Goal: Task Accomplishment & Management: Complete application form

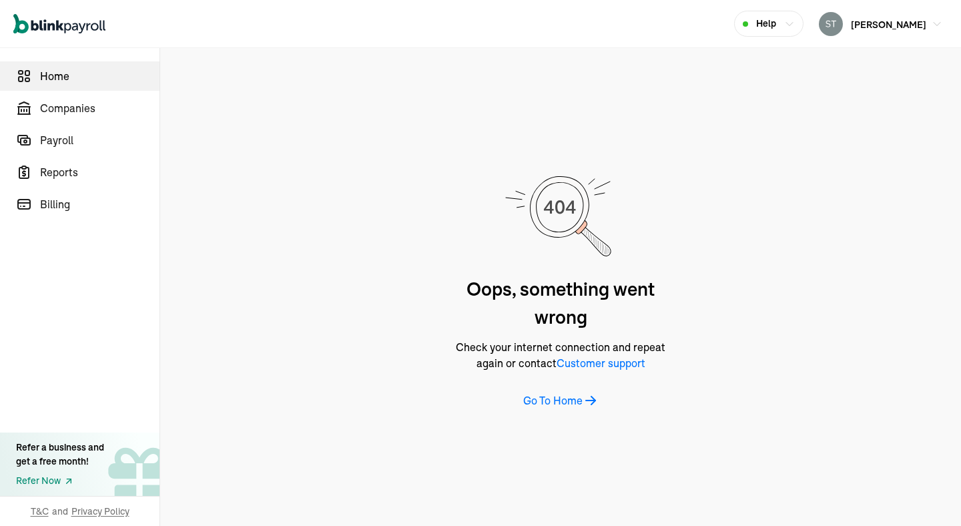
click at [75, 89] on link "Home" at bounding box center [80, 75] width 160 height 29
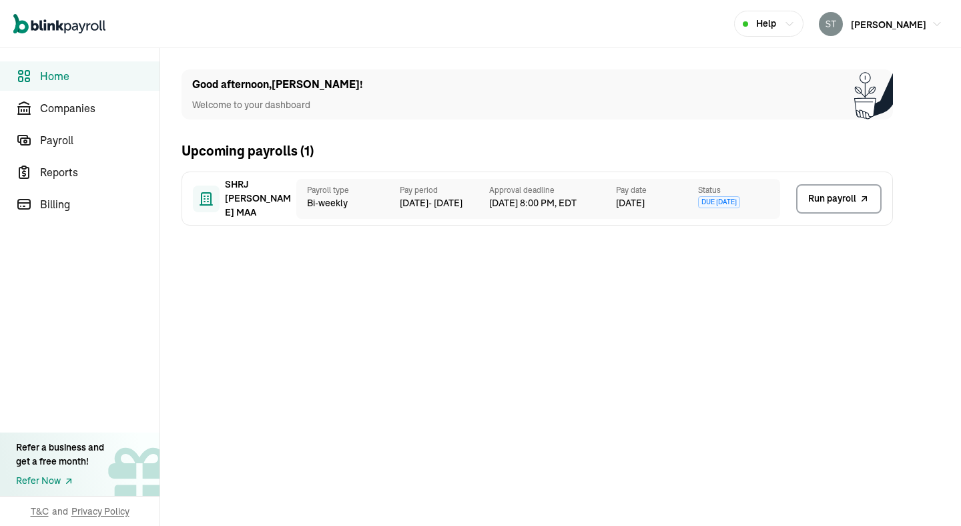
click at [269, 177] on div "SHRJ [PERSON_NAME] MAA Payroll type Bi-weekly Pay period [DATE] - [DATE] Approv…" at bounding box center [538, 199] width 712 height 54
click at [858, 208] on link "Run payroll" at bounding box center [838, 198] width 85 height 29
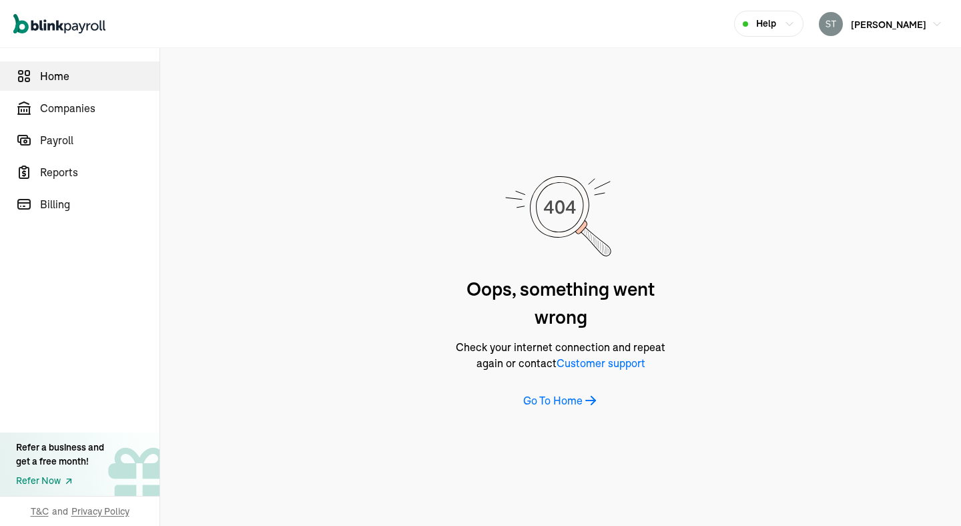
click at [75, 89] on link "Home" at bounding box center [80, 75] width 160 height 29
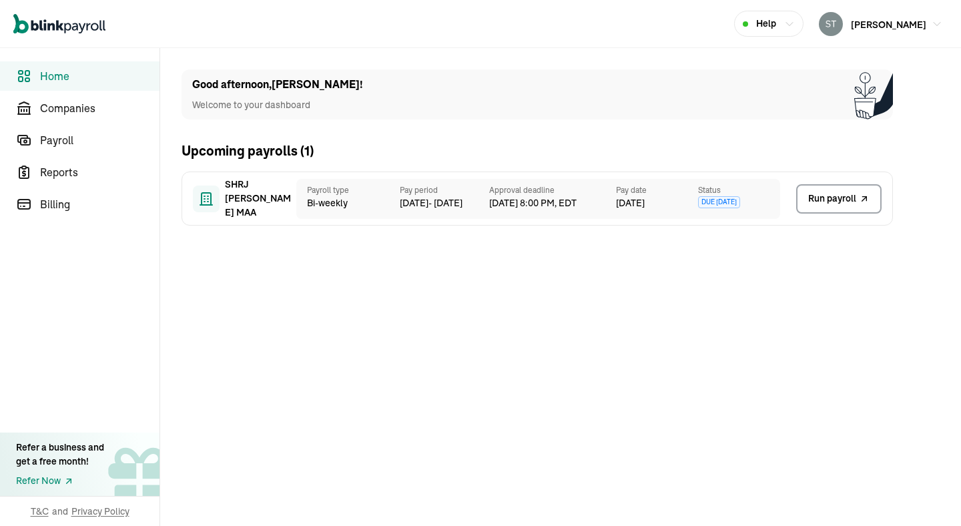
click at [269, 177] on div "SHRJ JAY AMBE MAA Payroll type Bi-weekly Pay period 9 Sep - 22 Sep Approval dea…" at bounding box center [538, 199] width 712 height 54
click at [858, 208] on link "Run payroll" at bounding box center [838, 198] width 85 height 29
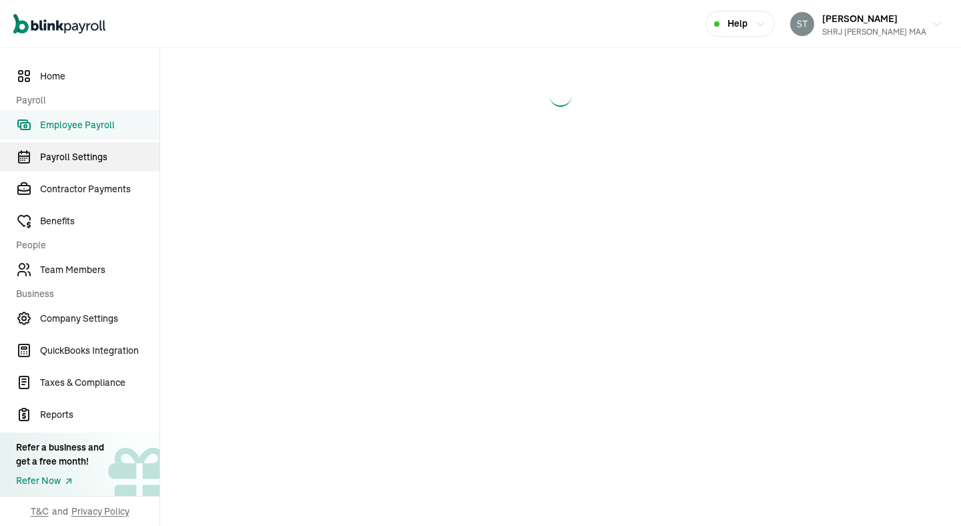
select select "direct_deposit"
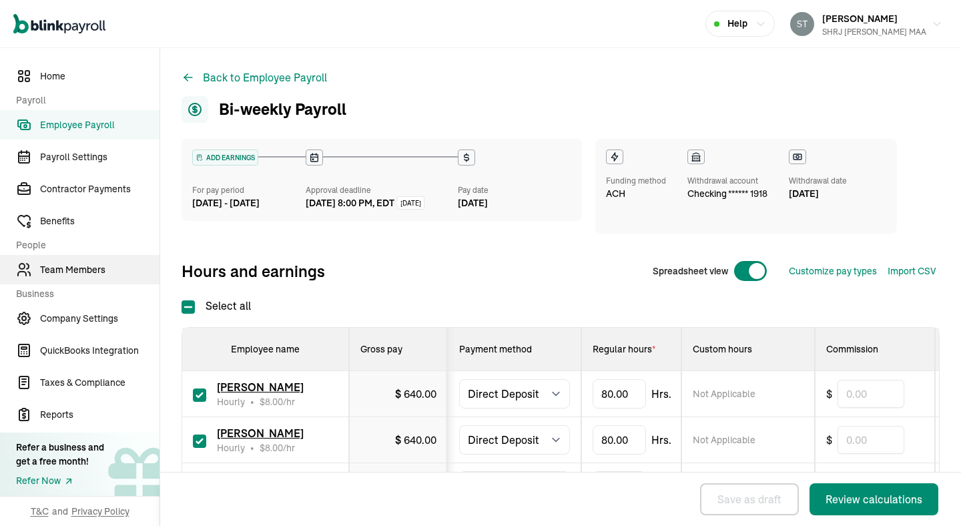
click at [85, 268] on span "Team Members" at bounding box center [99, 270] width 119 height 14
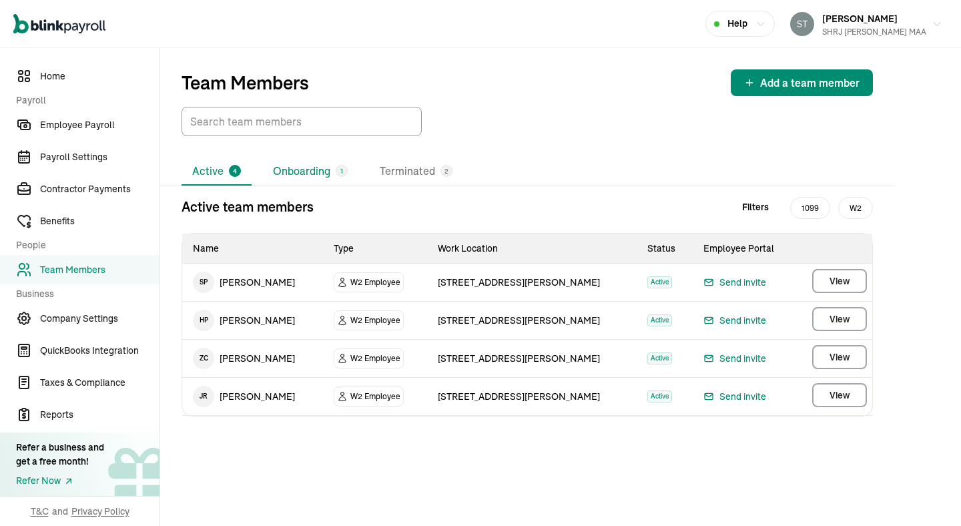
click at [321, 176] on li "Onboarding 1" at bounding box center [310, 172] width 96 height 28
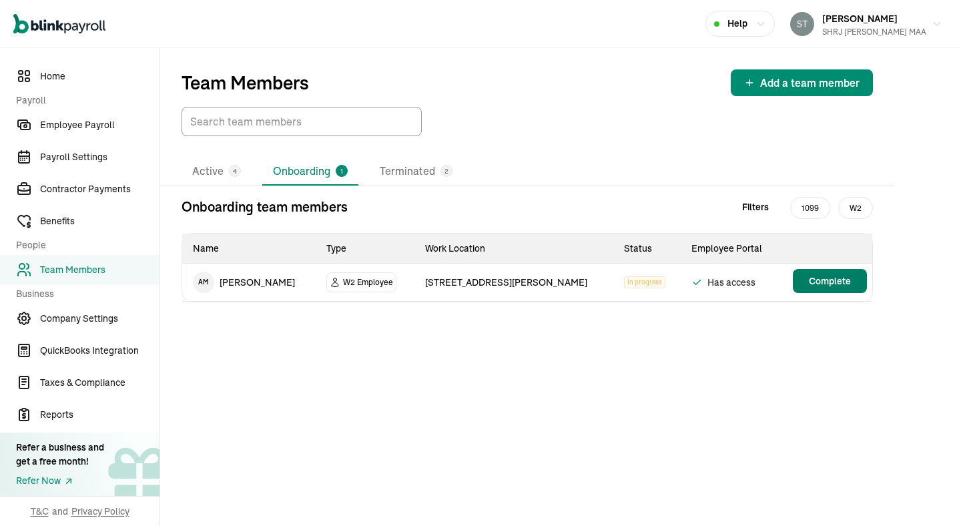
click at [827, 280] on span "Complete" at bounding box center [830, 280] width 42 height 13
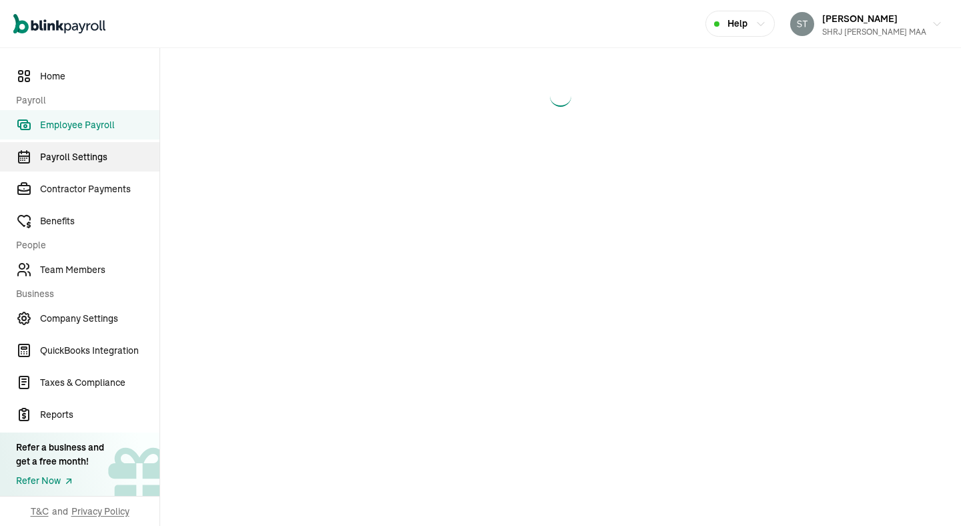
select select "direct_deposit"
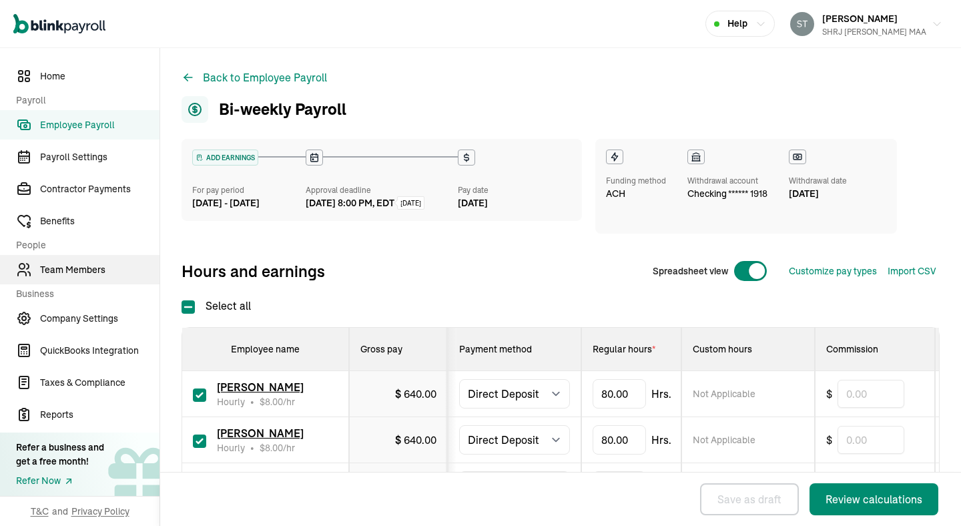
click at [85, 268] on span "Team Members" at bounding box center [99, 270] width 119 height 14
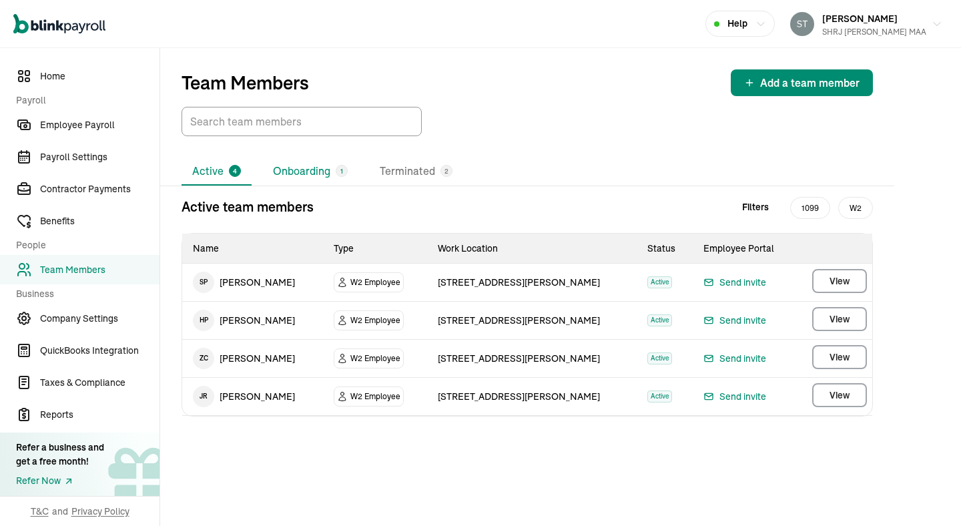
click at [321, 176] on li "Onboarding 1" at bounding box center [310, 172] width 96 height 28
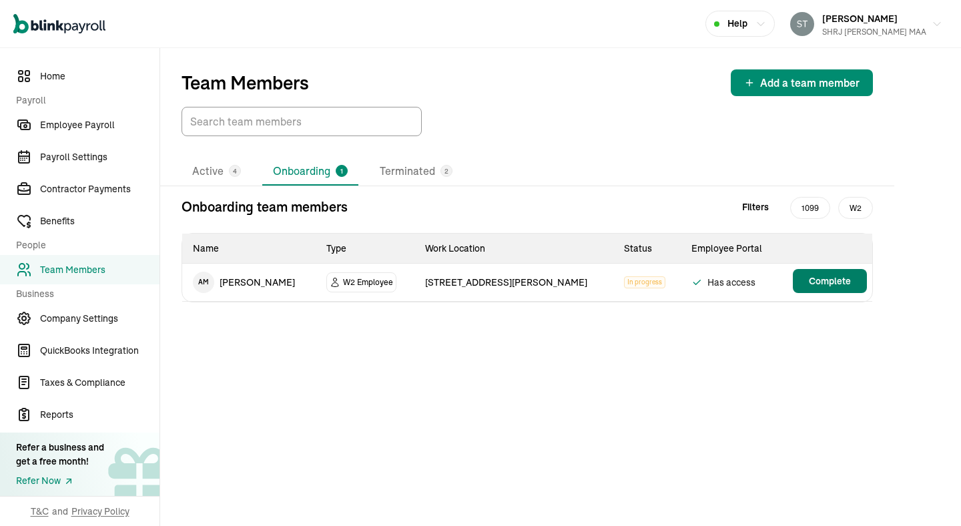
click at [827, 280] on span "Complete" at bounding box center [830, 280] width 42 height 13
